Goal: Transaction & Acquisition: Book appointment/travel/reservation

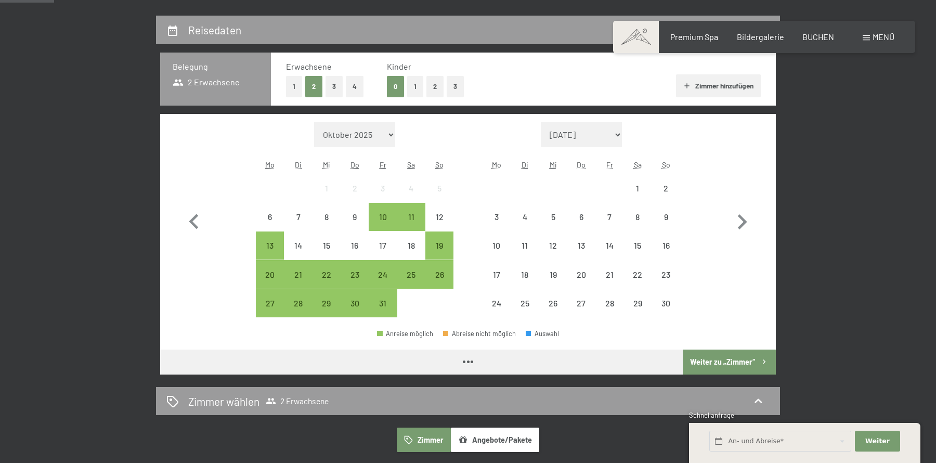
scroll to position [237, 0]
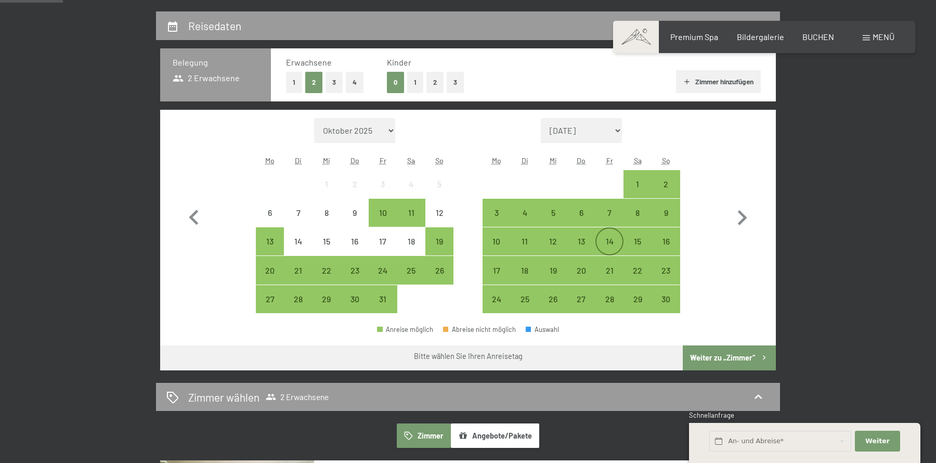
click at [608, 247] on div "14" at bounding box center [610, 250] width 26 height 26
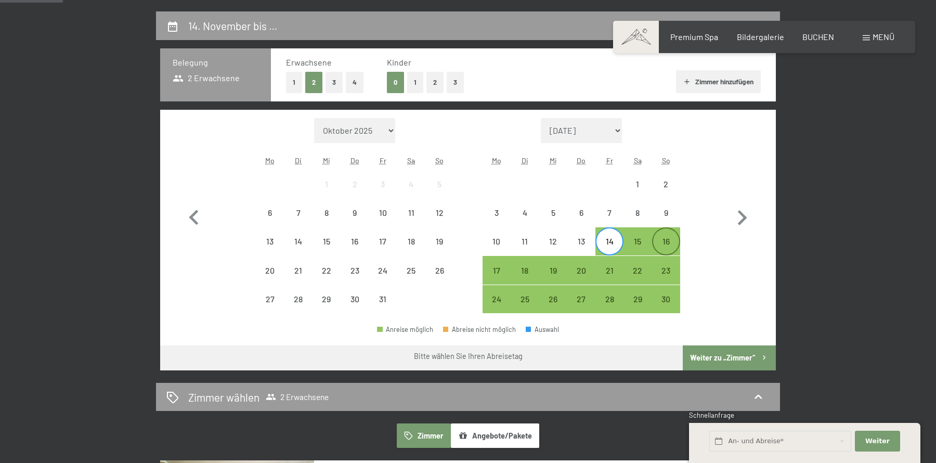
click at [667, 251] on div "16" at bounding box center [666, 250] width 26 height 26
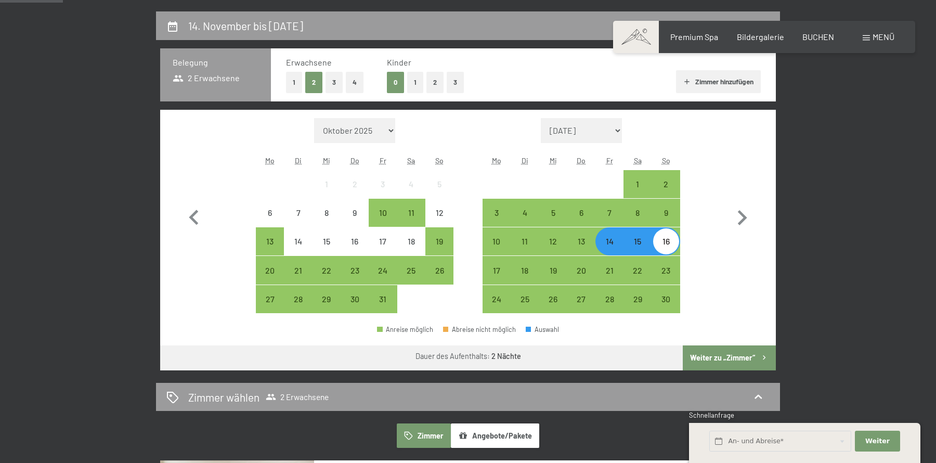
click at [702, 365] on button "Weiter zu „Zimmer“" at bounding box center [729, 357] width 93 height 25
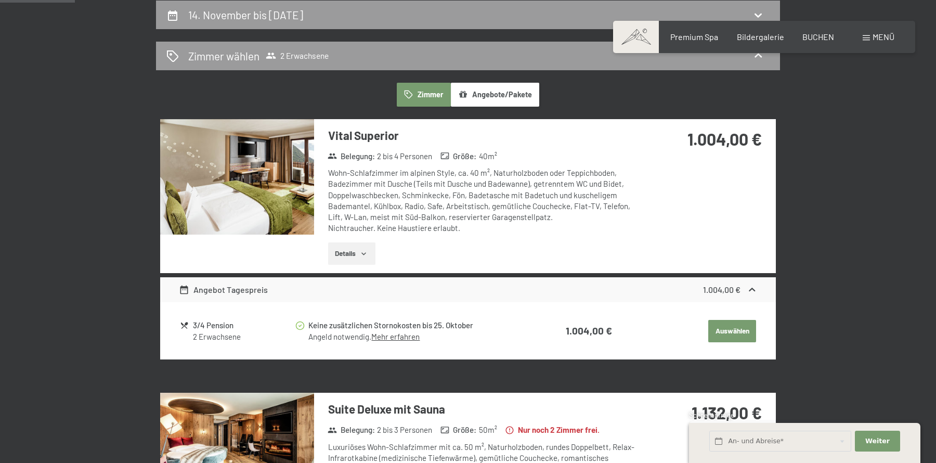
click at [733, 322] on button "Auswählen" at bounding box center [732, 331] width 48 height 23
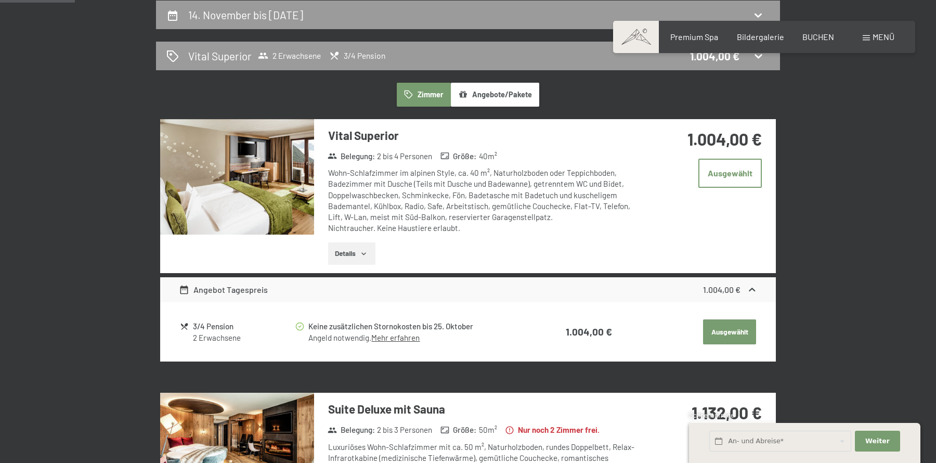
click at [732, 328] on button "Ausgewählt" at bounding box center [729, 331] width 53 height 25
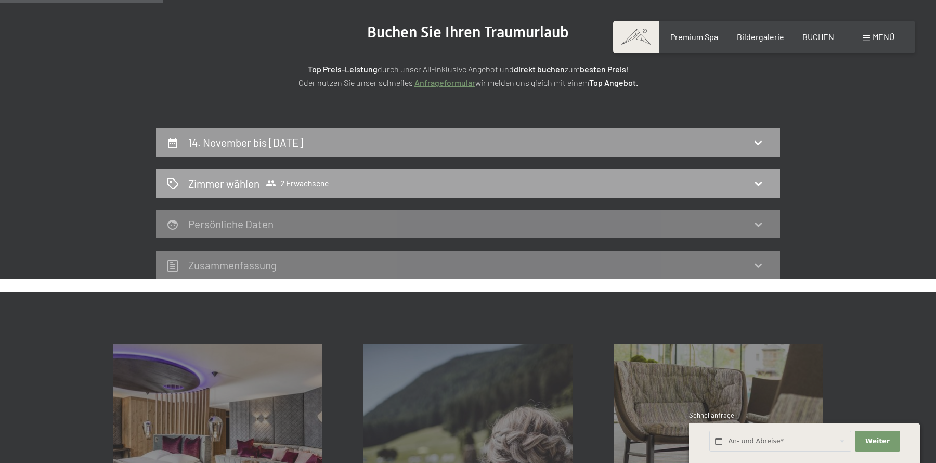
click at [647, 182] on div "Zimmer wählen 2 Erwachsene" at bounding box center [467, 183] width 603 height 15
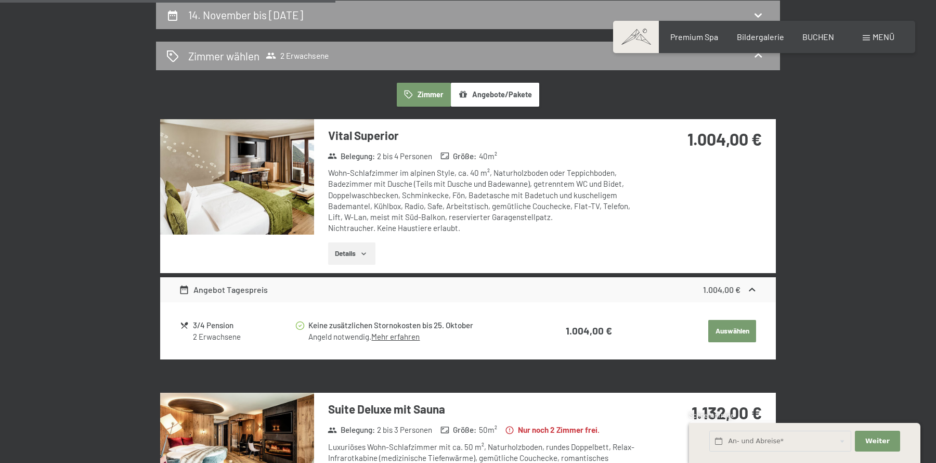
click at [730, 328] on button "Auswählen" at bounding box center [732, 331] width 48 height 23
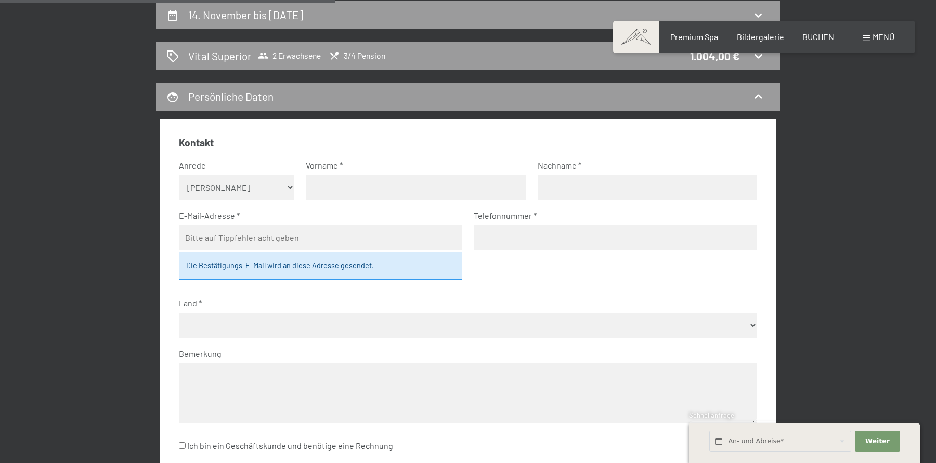
click at [253, 183] on select "Keine Angabe Frau Herr" at bounding box center [237, 187] width 116 height 25
select select "f"
click at [179, 175] on select "Keine Angabe Frau Herr" at bounding box center [237, 187] width 116 height 25
click at [330, 188] on input "text" at bounding box center [416, 187] width 220 height 25
type input "Julia"
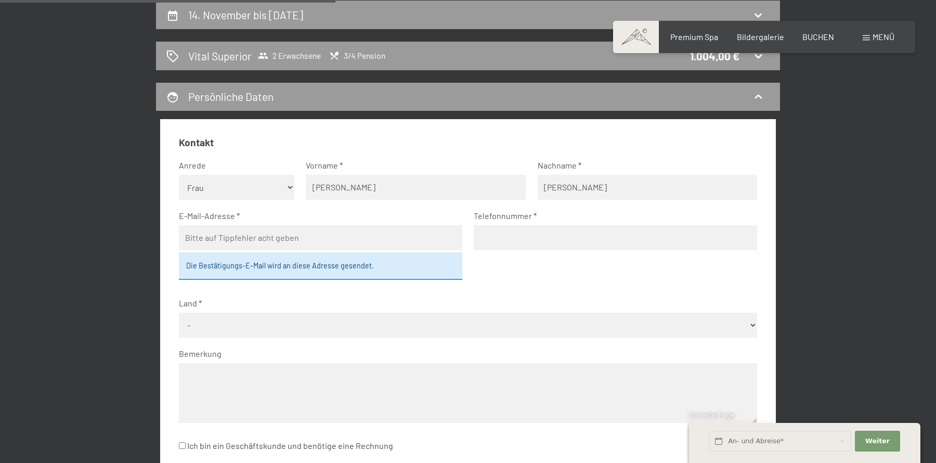
type input "Huber"
type input "huber.julia1@gmx.at"
type input "004366488231767"
click at [190, 322] on select "- Deutschland Österreich Schweiz Italien Niederlande Belgien Vereinigtes Königr…" at bounding box center [468, 325] width 579 height 25
select select "AUT"
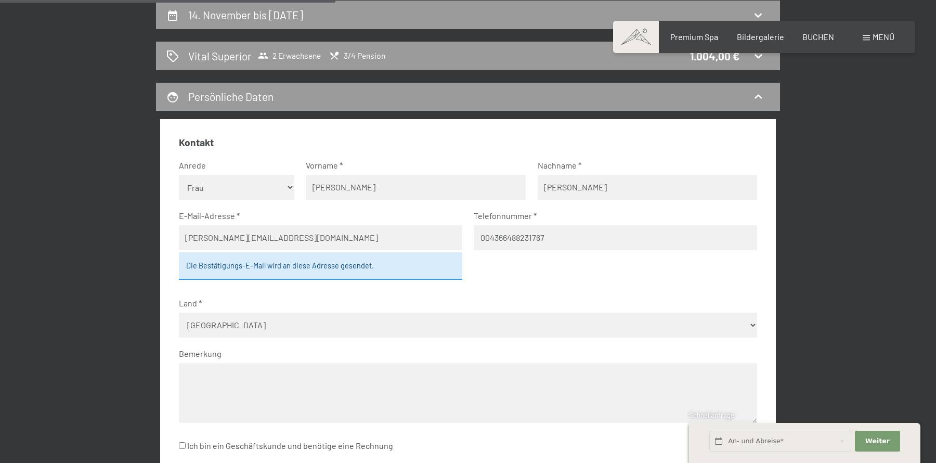
click at [179, 313] on select "- Deutschland Österreich Schweiz Italien Niederlande Belgien Vereinigtes Königr…" at bounding box center [468, 325] width 579 height 25
click at [211, 384] on textarea at bounding box center [468, 393] width 579 height 60
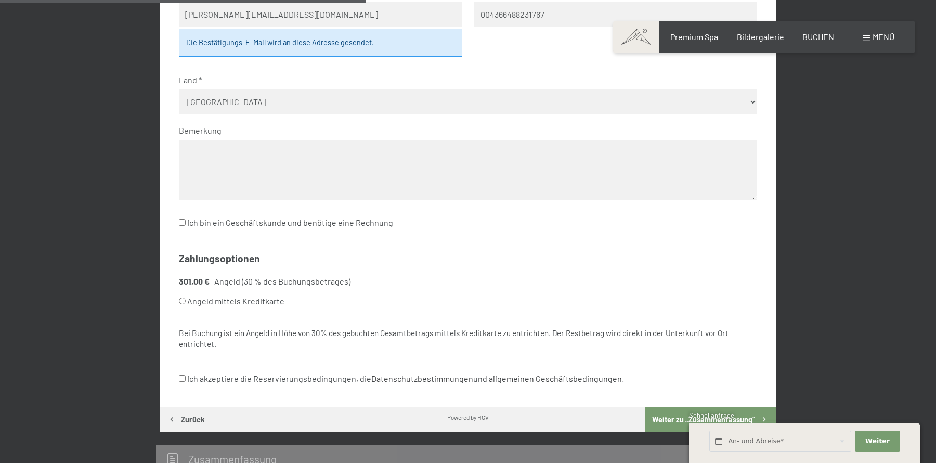
scroll to position [485, 0]
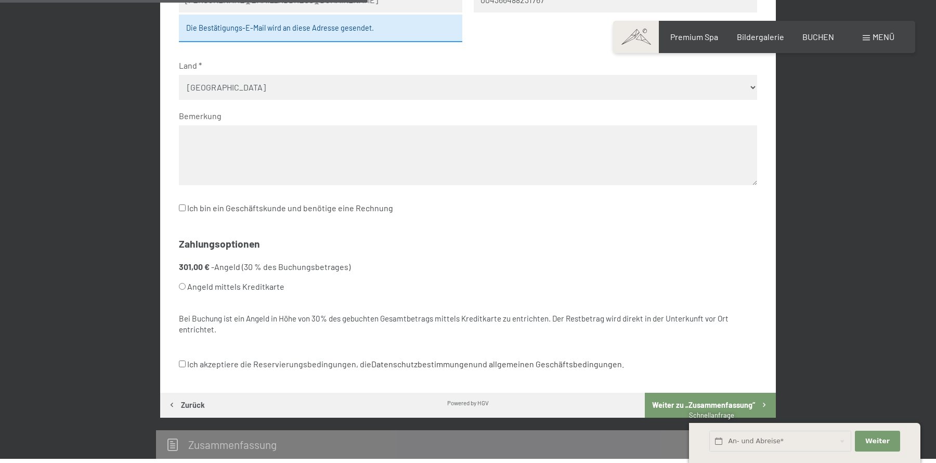
click at [182, 286] on input "Angeld mittels Kreditkarte" at bounding box center [182, 286] width 7 height 7
radio input "true"
click at [181, 363] on input "Ich akzeptiere die Reservierungsbedingungen, die Datenschutzbestimmungen und al…" at bounding box center [182, 363] width 7 height 7
checkbox input "true"
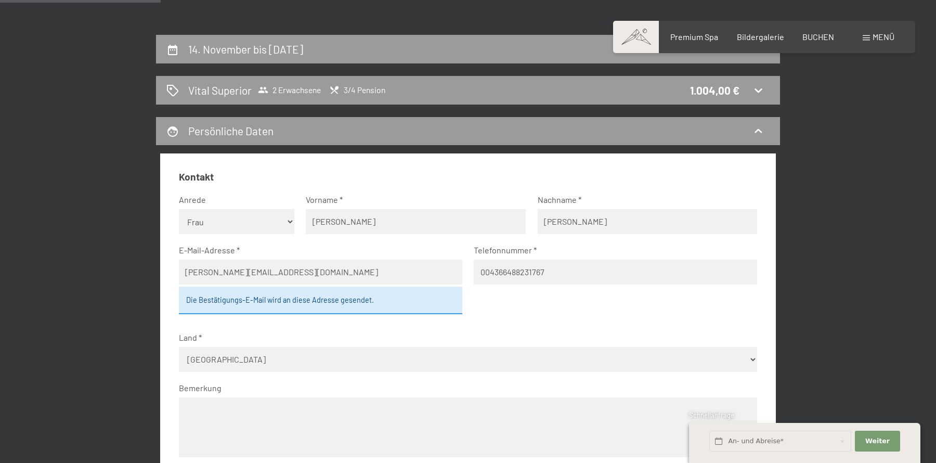
scroll to position [214, 0]
click at [495, 294] on fieldset "Kontakt Anrede Keine Angabe Frau Herr Vorname Julia Nachname Huber E-Mail-Adres…" at bounding box center [468, 335] width 579 height 330
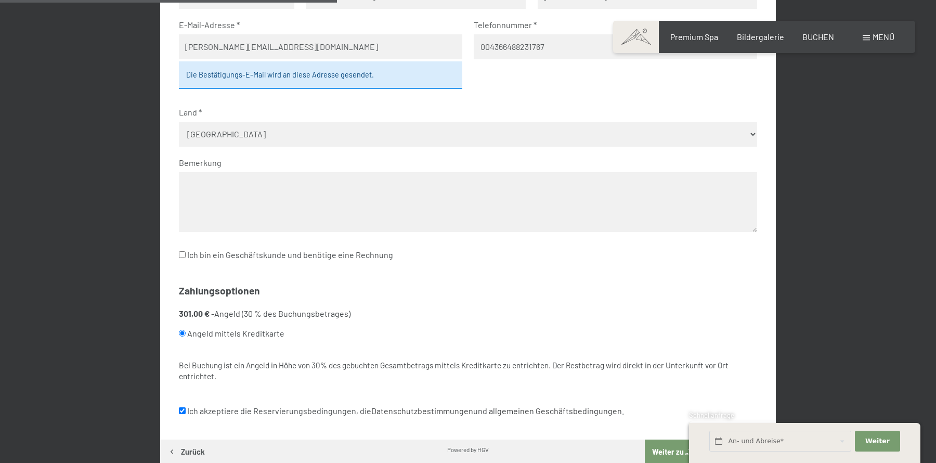
scroll to position [524, 0]
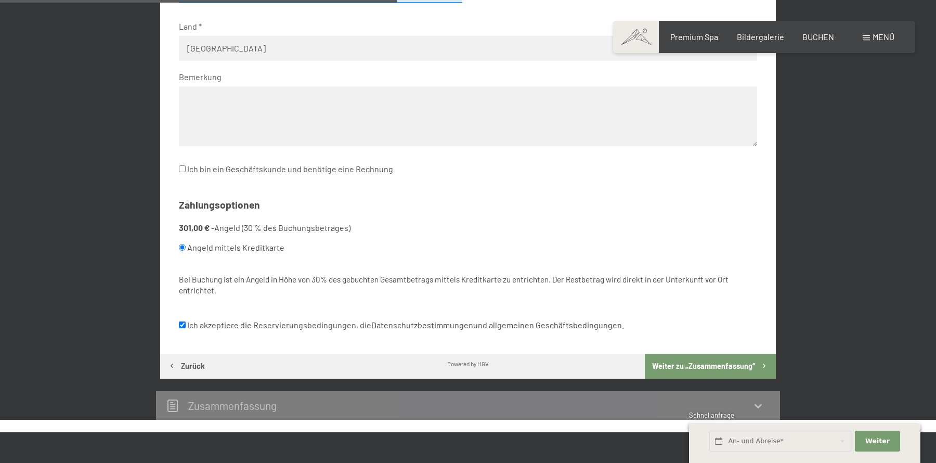
click at [689, 366] on button "Weiter zu „Zusammen­fassung“" at bounding box center [710, 366] width 131 height 25
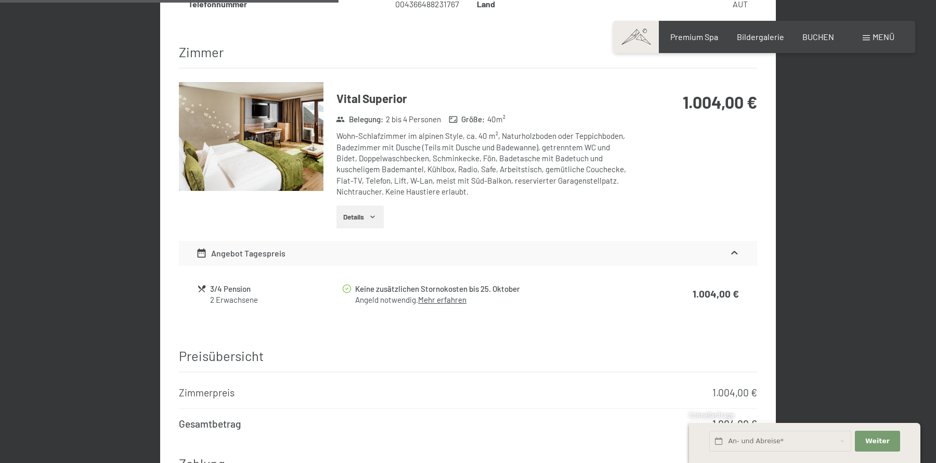
scroll to position [562, 0]
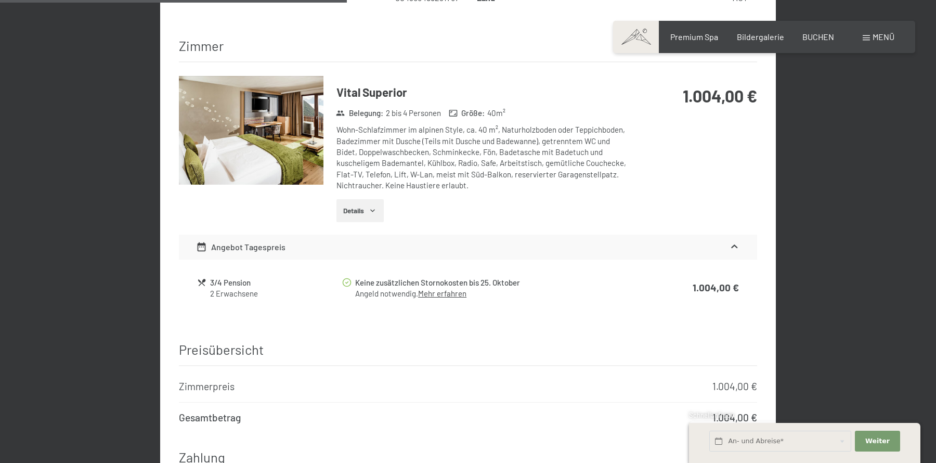
click at [456, 277] on div "Keine zusätzlichen Stornokosten bis 25. Oktober" at bounding box center [492, 283] width 275 height 12
click at [439, 263] on span "Einwilligung Marketing*" at bounding box center [411, 261] width 86 height 10
click at [363, 263] on input "Einwilligung Marketing*" at bounding box center [358, 261] width 10 height 10
checkbox input "false"
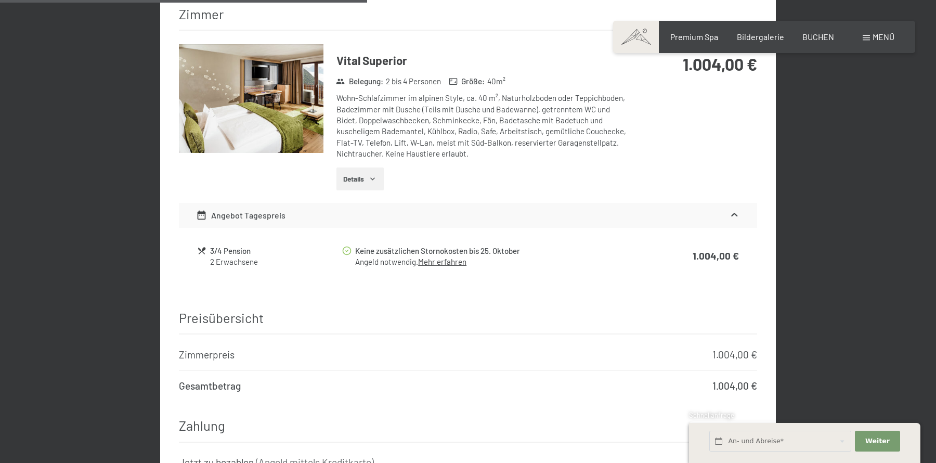
scroll to position [595, 0]
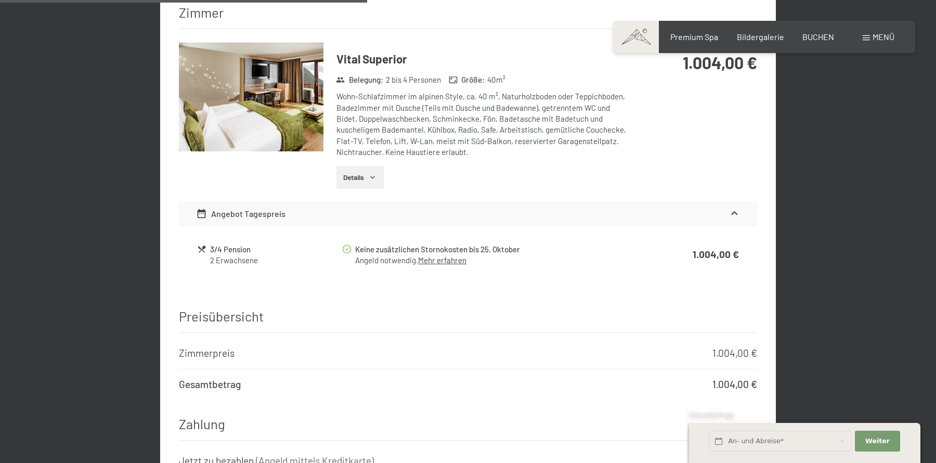
click at [447, 255] on link "Mehr erfahren" at bounding box center [442, 259] width 48 height 9
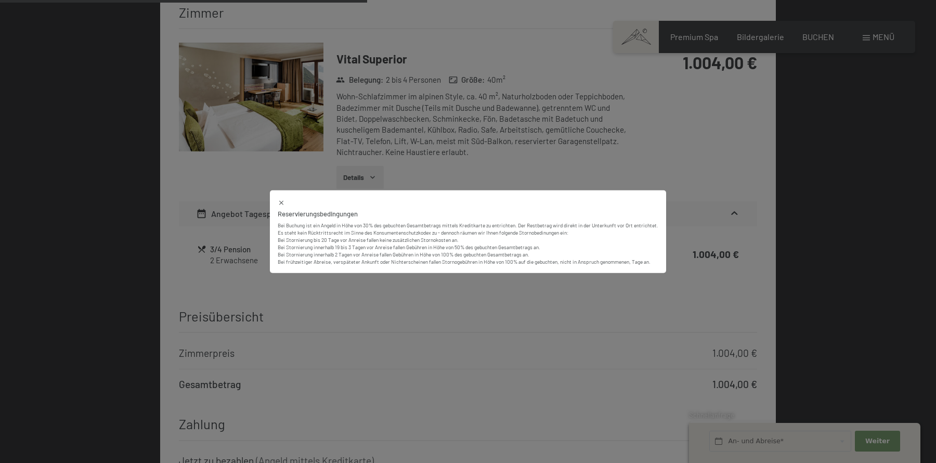
click at [437, 278] on div "Reservierungsbedingungen Bei Buchung ist ein Angeld in Höhe von 30% des gebucht…" at bounding box center [468, 231] width 936 height 463
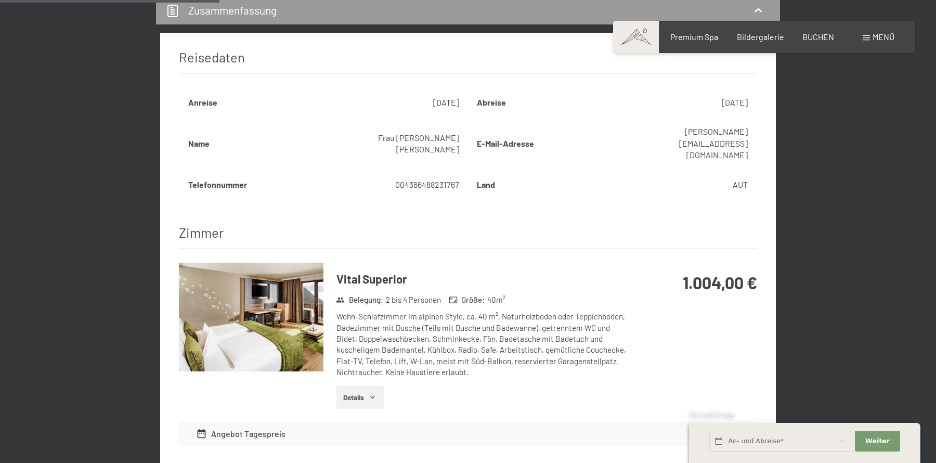
scroll to position [383, 0]
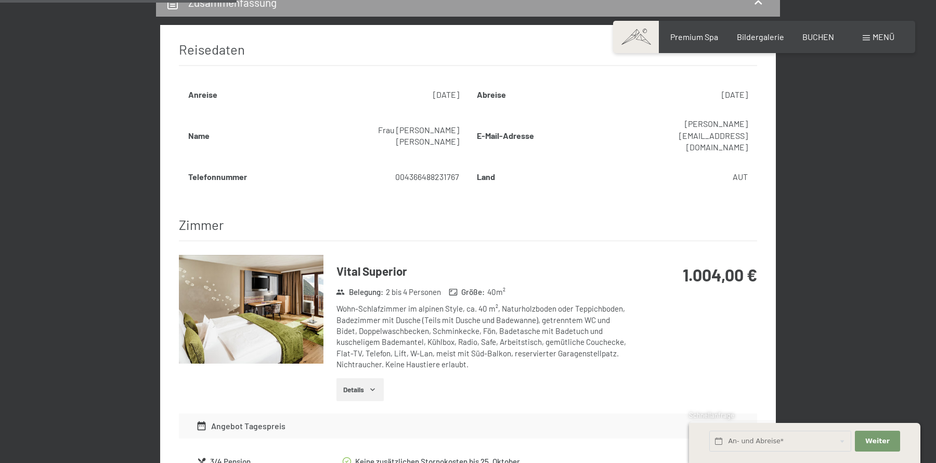
click at [298, 304] on img at bounding box center [251, 309] width 145 height 109
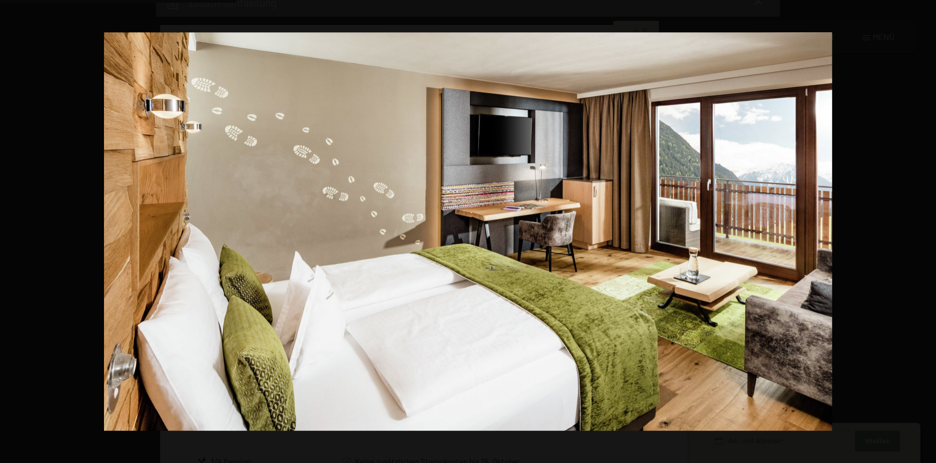
click at [922, 233] on button "button" at bounding box center [918, 231] width 36 height 52
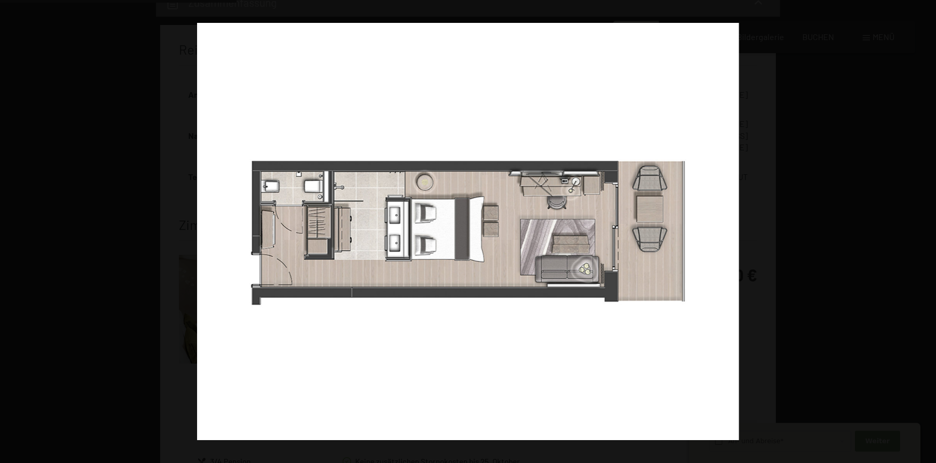
click at [922, 233] on button "button" at bounding box center [918, 231] width 36 height 52
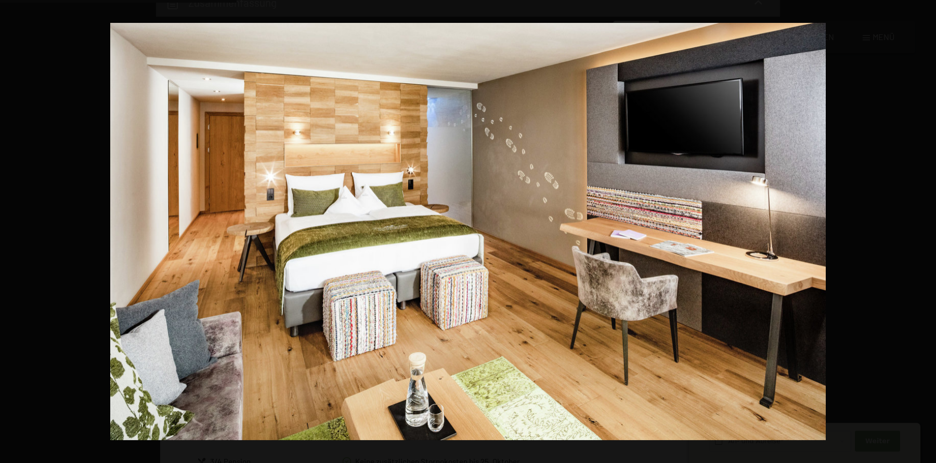
click at [923, 228] on button "button" at bounding box center [918, 231] width 36 height 52
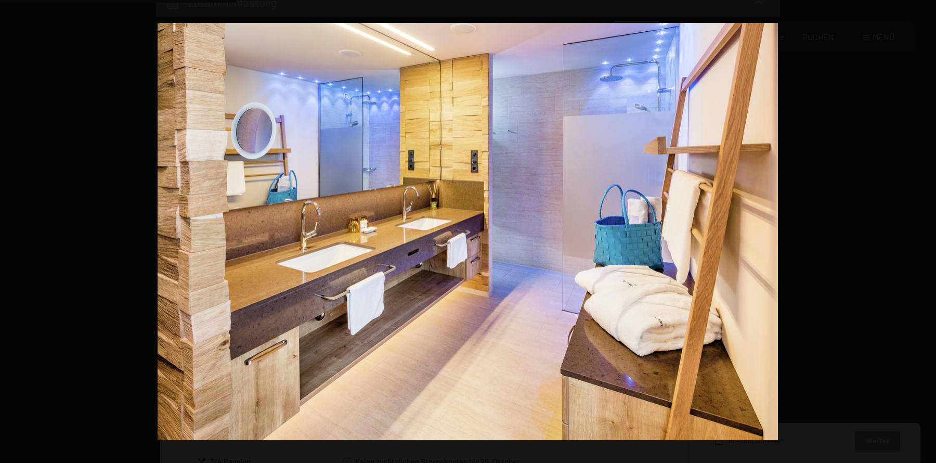
click at [923, 228] on button "button" at bounding box center [918, 231] width 36 height 52
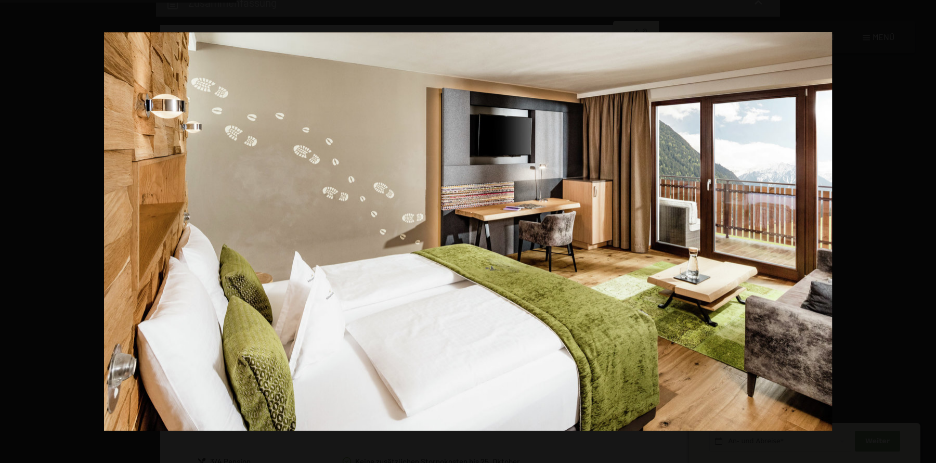
click at [923, 228] on button "button" at bounding box center [918, 231] width 36 height 52
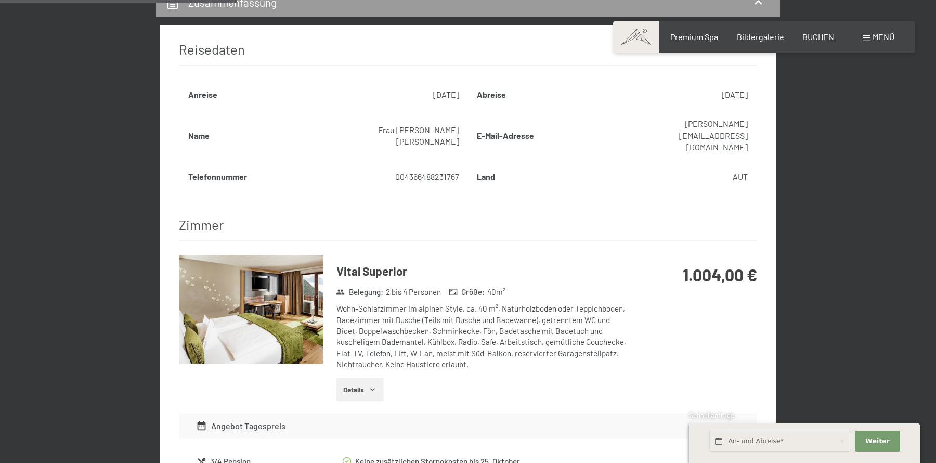
click at [0, 0] on div at bounding box center [0, 0] width 0 height 0
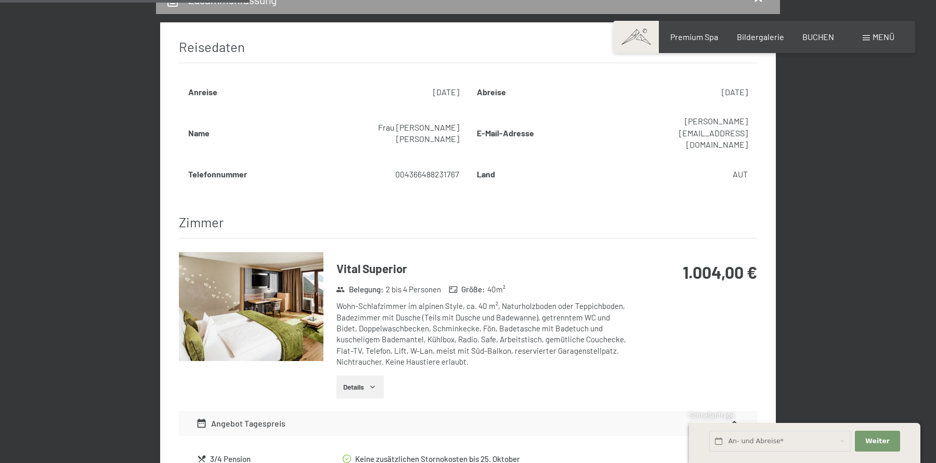
scroll to position [365, 0]
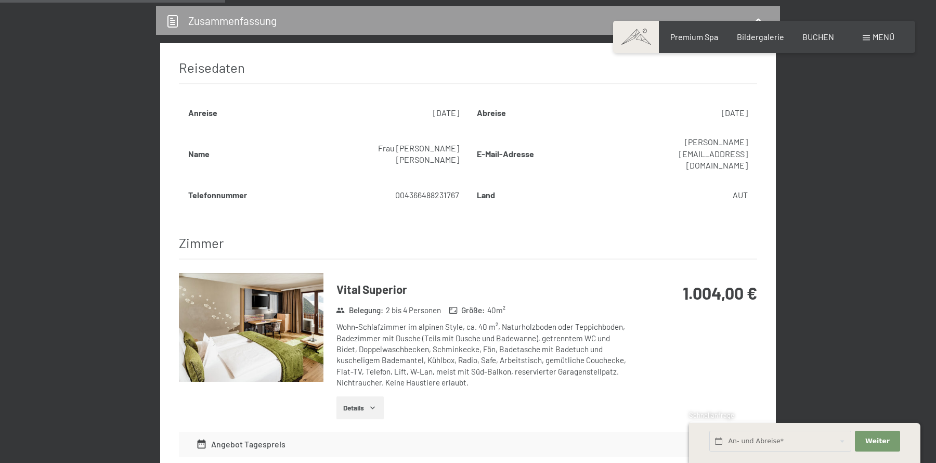
click at [555, 304] on div "Belegung : 2 bis 4 Personen Größe : 40 m²" at bounding box center [477, 311] width 291 height 14
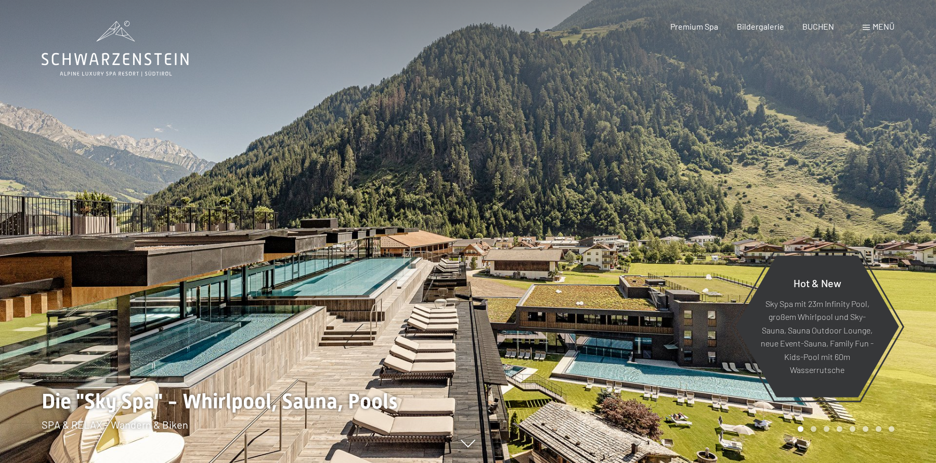
click at [880, 32] on div "Buchen Anfragen Premium Spa Bildergalerie BUCHEN Menü DE IT EN Gutschein Bilder…" at bounding box center [764, 26] width 261 height 11
click at [880, 24] on span "Menü" at bounding box center [884, 26] width 22 height 10
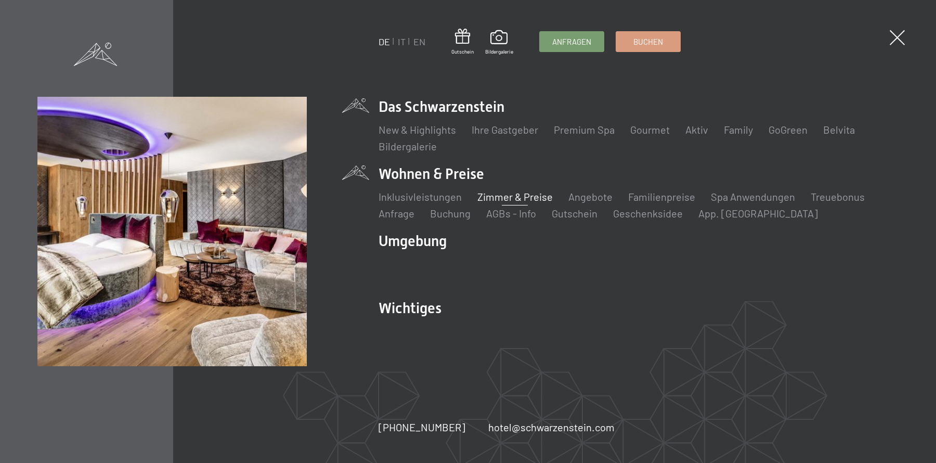
click at [482, 195] on link "Zimmer & Preise" at bounding box center [514, 196] width 75 height 12
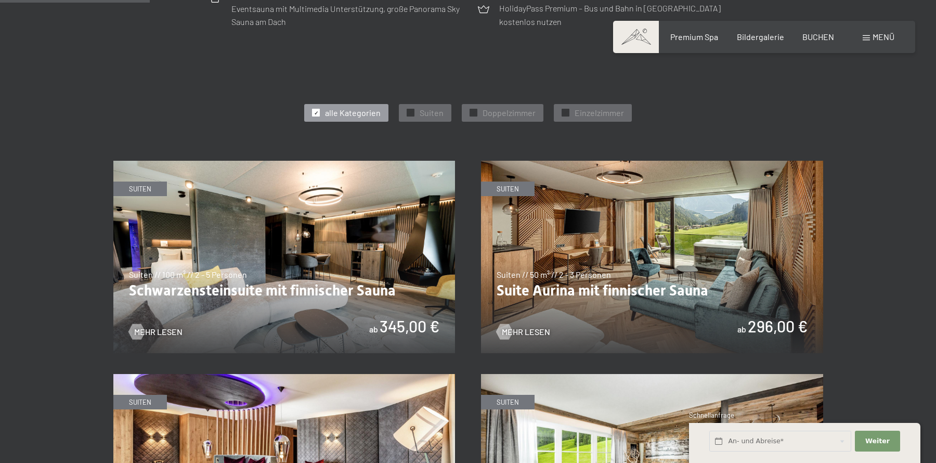
scroll to position [534, 0]
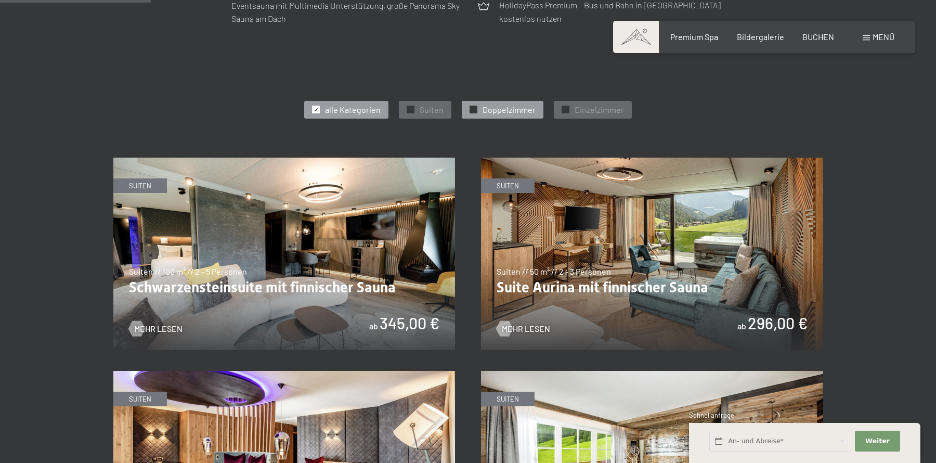
click at [484, 113] on span "Doppelzimmer" at bounding box center [509, 109] width 53 height 11
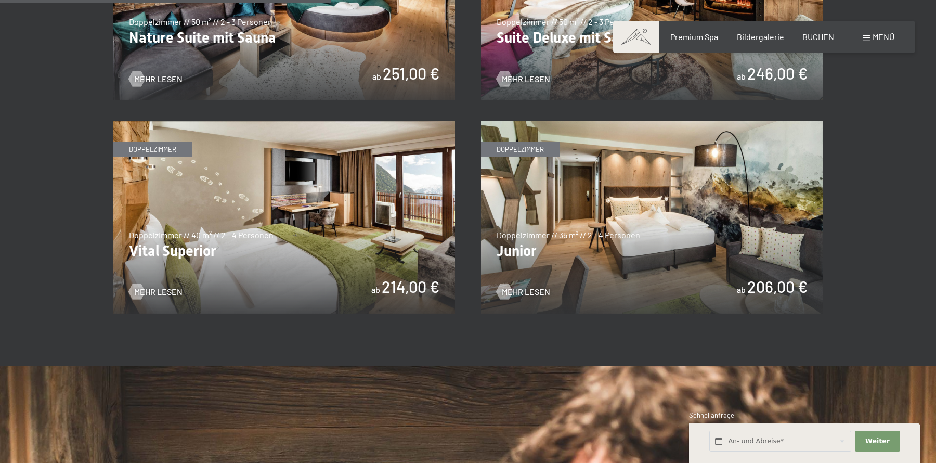
scroll to position [783, 0]
click at [334, 211] on img at bounding box center [284, 218] width 342 height 192
click at [385, 221] on img at bounding box center [284, 218] width 342 height 192
click at [584, 204] on img at bounding box center [652, 218] width 342 height 192
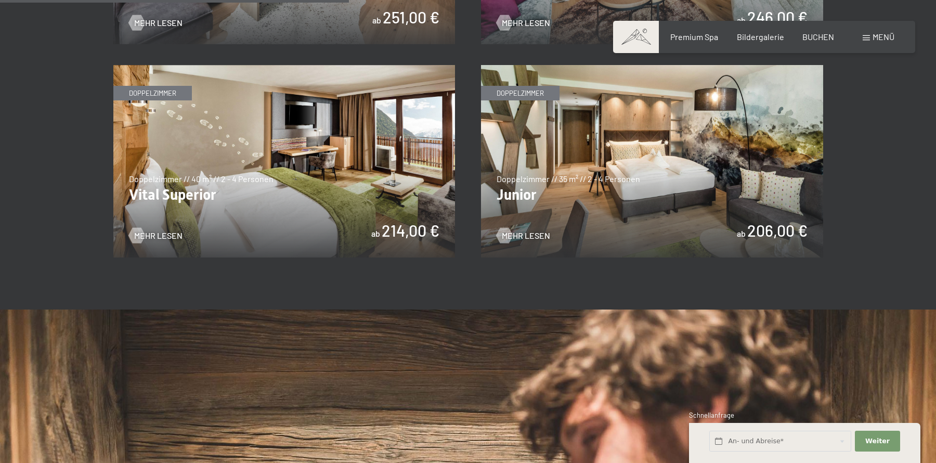
scroll to position [841, 0]
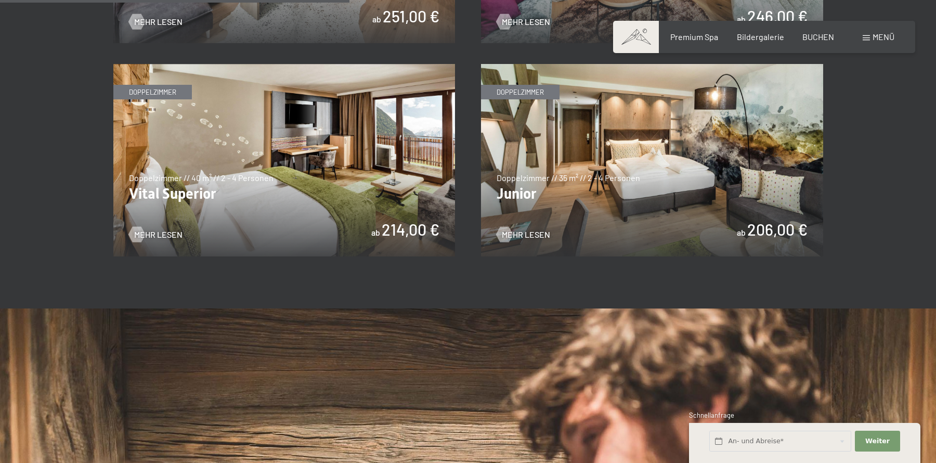
click at [368, 140] on img at bounding box center [284, 160] width 342 height 192
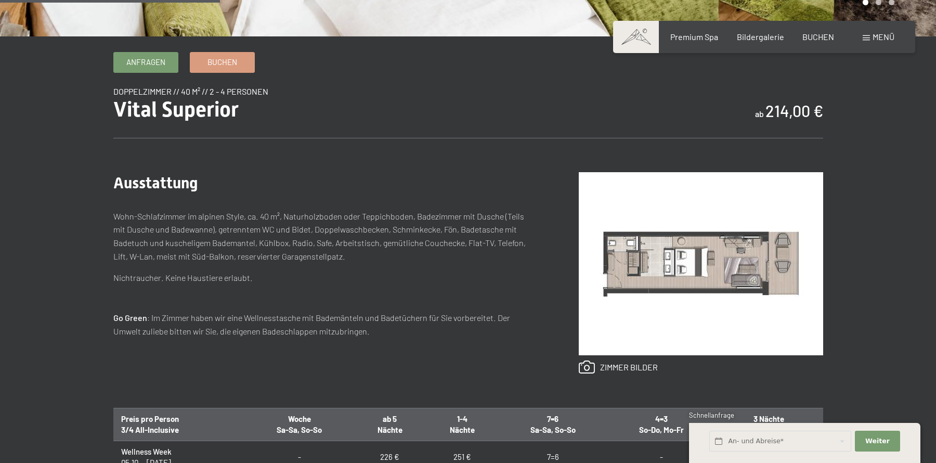
scroll to position [313, 0]
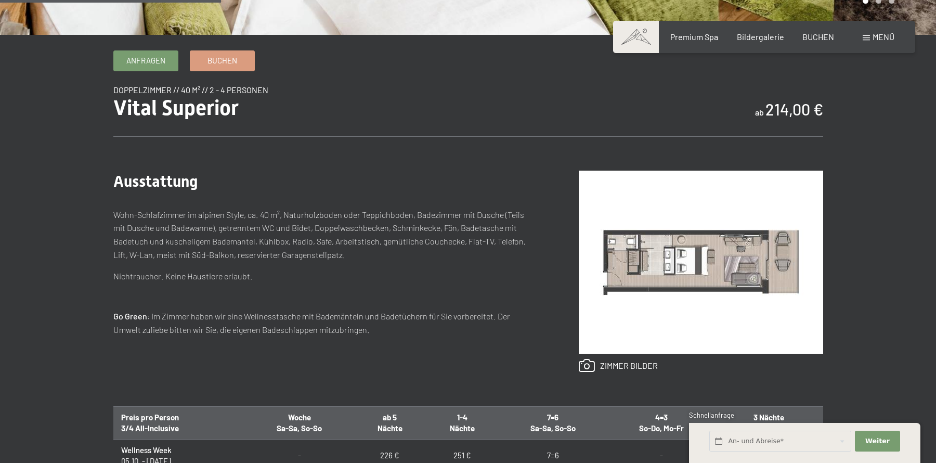
click at [694, 263] on img at bounding box center [701, 262] width 244 height 183
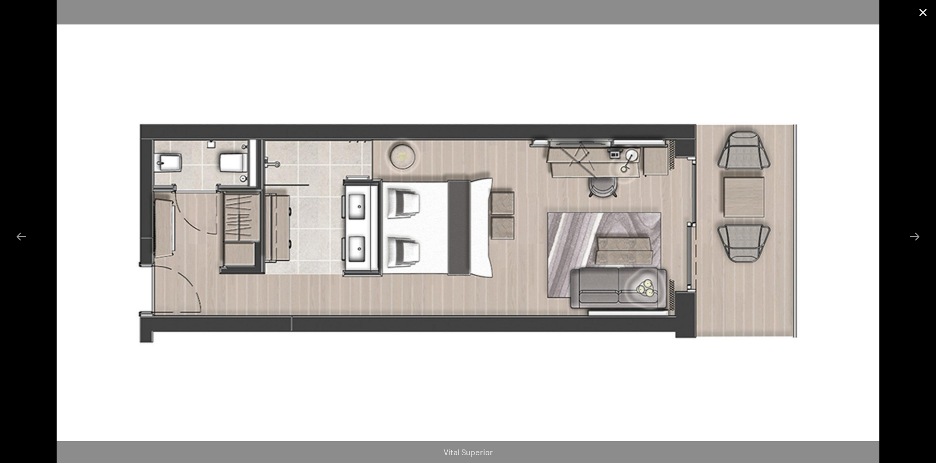
click at [920, 17] on button "Close gallery" at bounding box center [923, 12] width 26 height 24
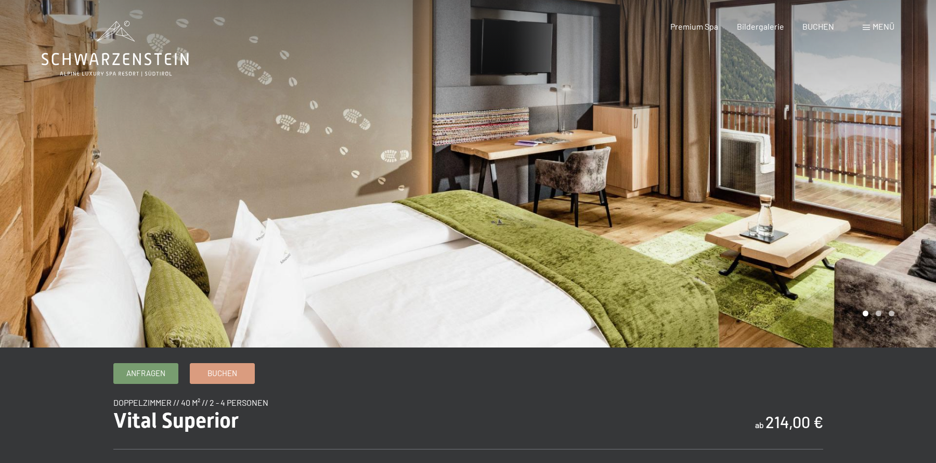
click at [832, 189] on div at bounding box center [702, 173] width 468 height 347
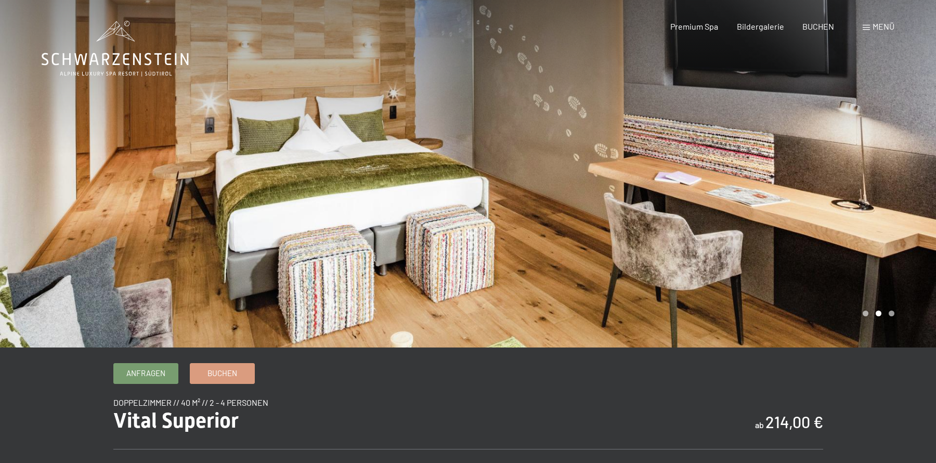
click at [838, 170] on div at bounding box center [702, 173] width 468 height 347
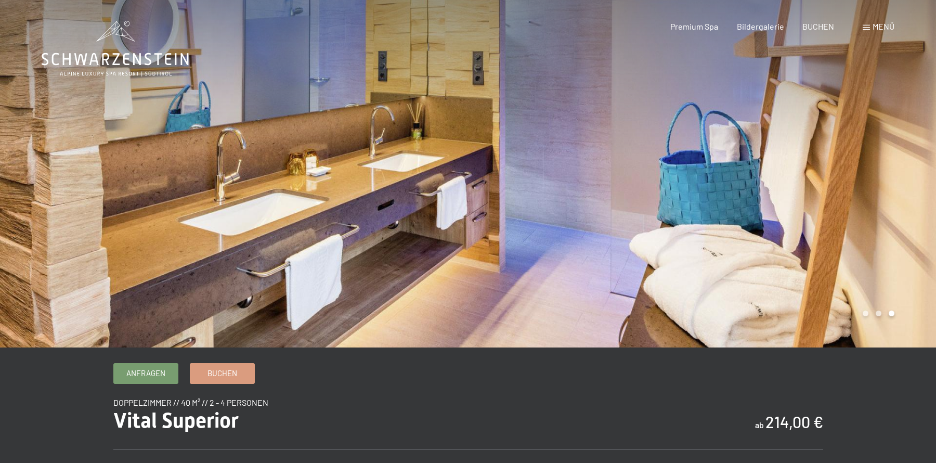
click at [838, 170] on div at bounding box center [702, 173] width 468 height 347
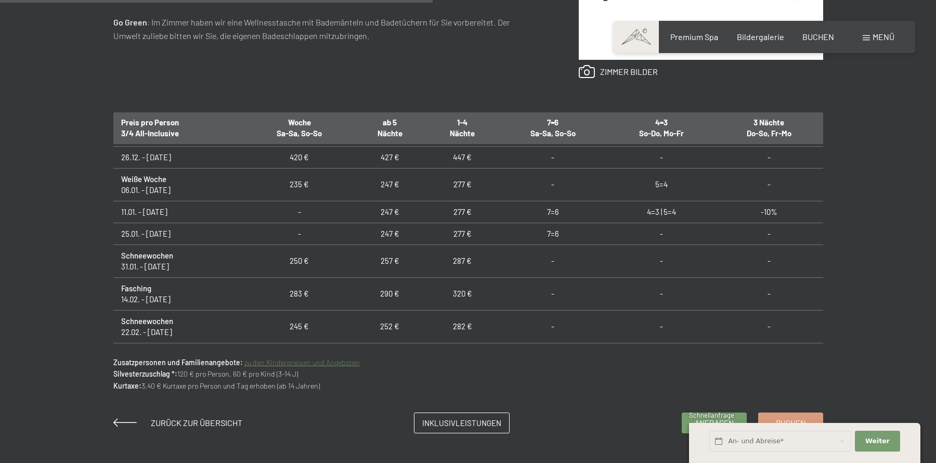
scroll to position [613, 0]
